Goal: Task Accomplishment & Management: Use online tool/utility

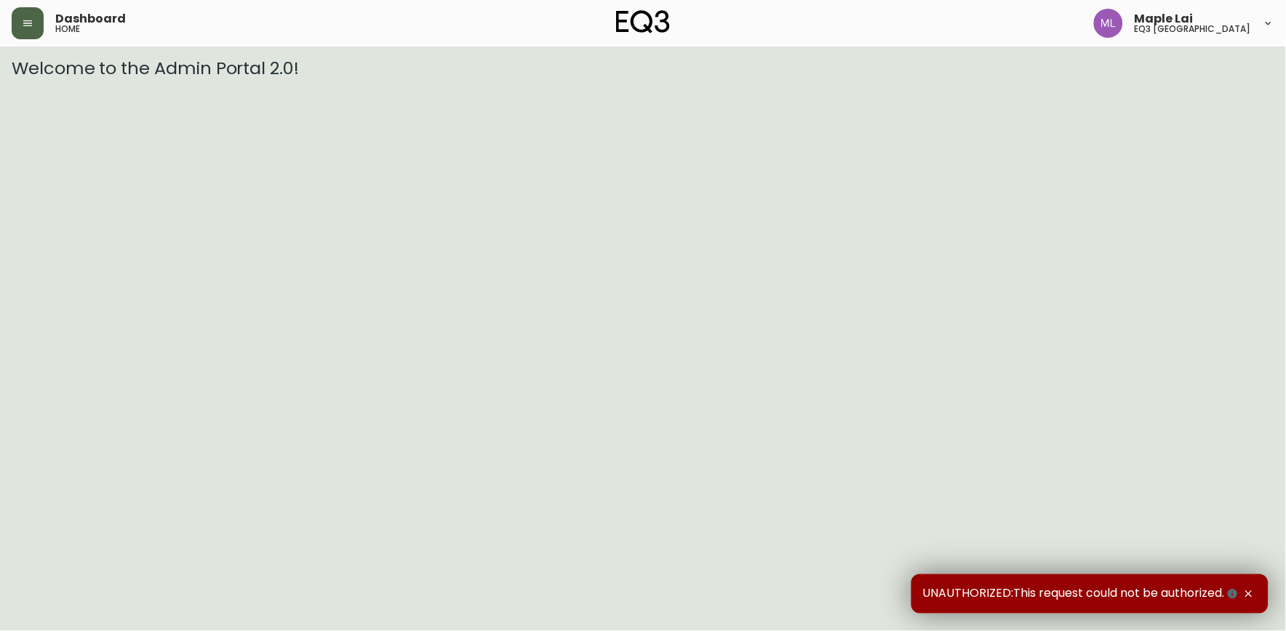
click at [25, 24] on icon "button" at bounding box center [28, 23] width 12 height 12
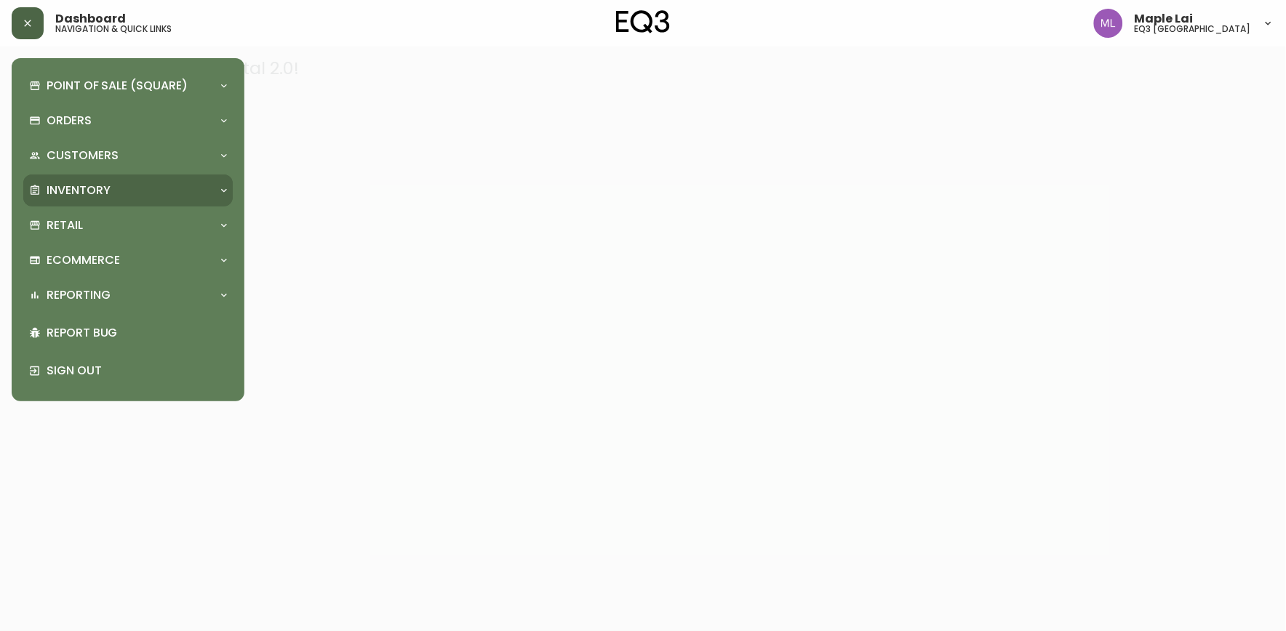
click at [124, 191] on div "Inventory" at bounding box center [120, 191] width 183 height 16
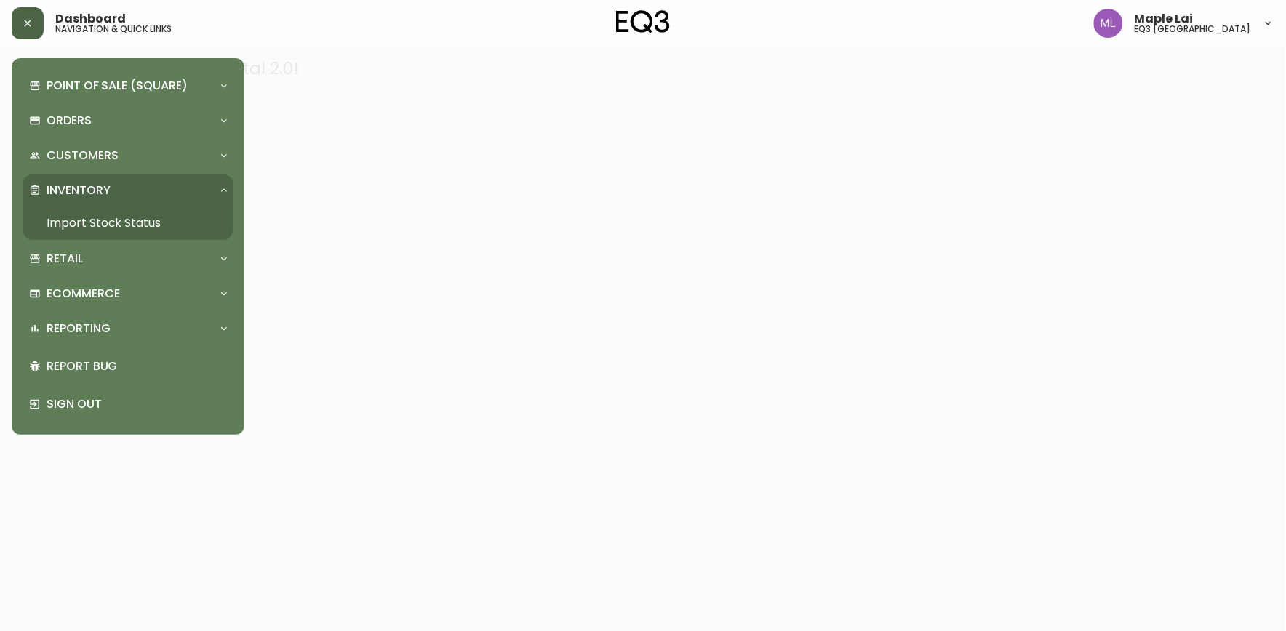
click at [163, 219] on link "Import Stock Status" at bounding box center [127, 222] width 209 height 33
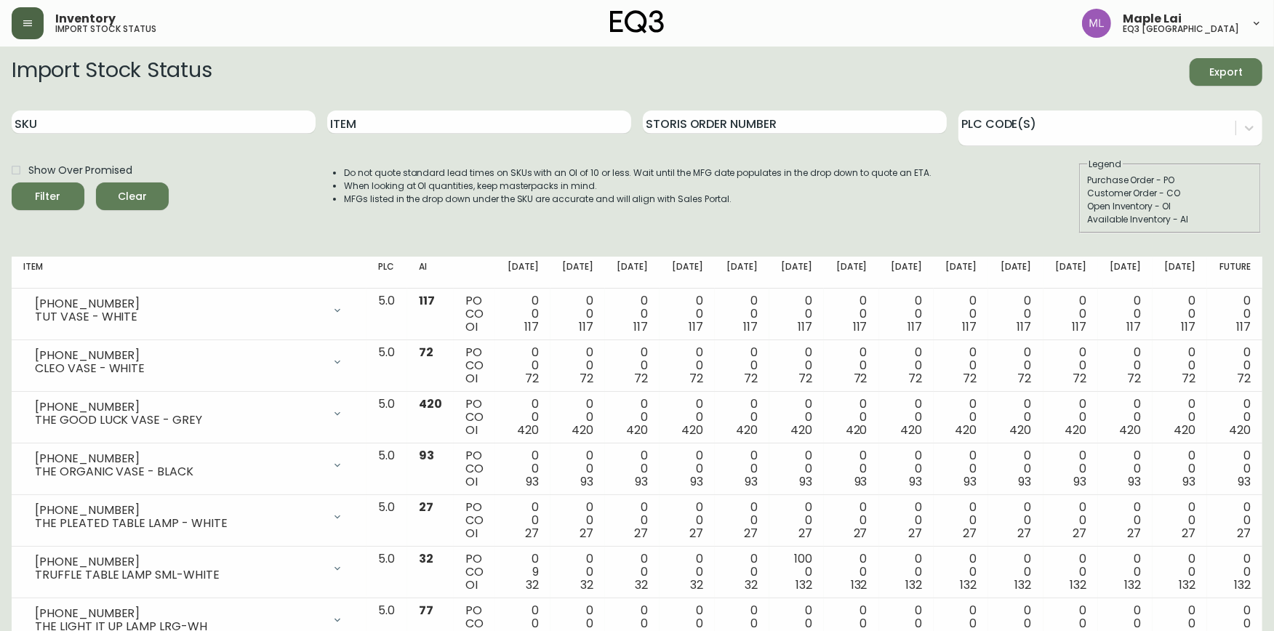
click at [148, 134] on div "SKU" at bounding box center [164, 122] width 304 height 47
click at [145, 129] on input "SKU" at bounding box center [164, 122] width 304 height 23
paste input "[PHONE_NUMBER]"
type input "[PHONE_NUMBER]"
click at [12, 183] on button "Filter" at bounding box center [48, 197] width 73 height 28
